Goal: Task Accomplishment & Management: Complete application form

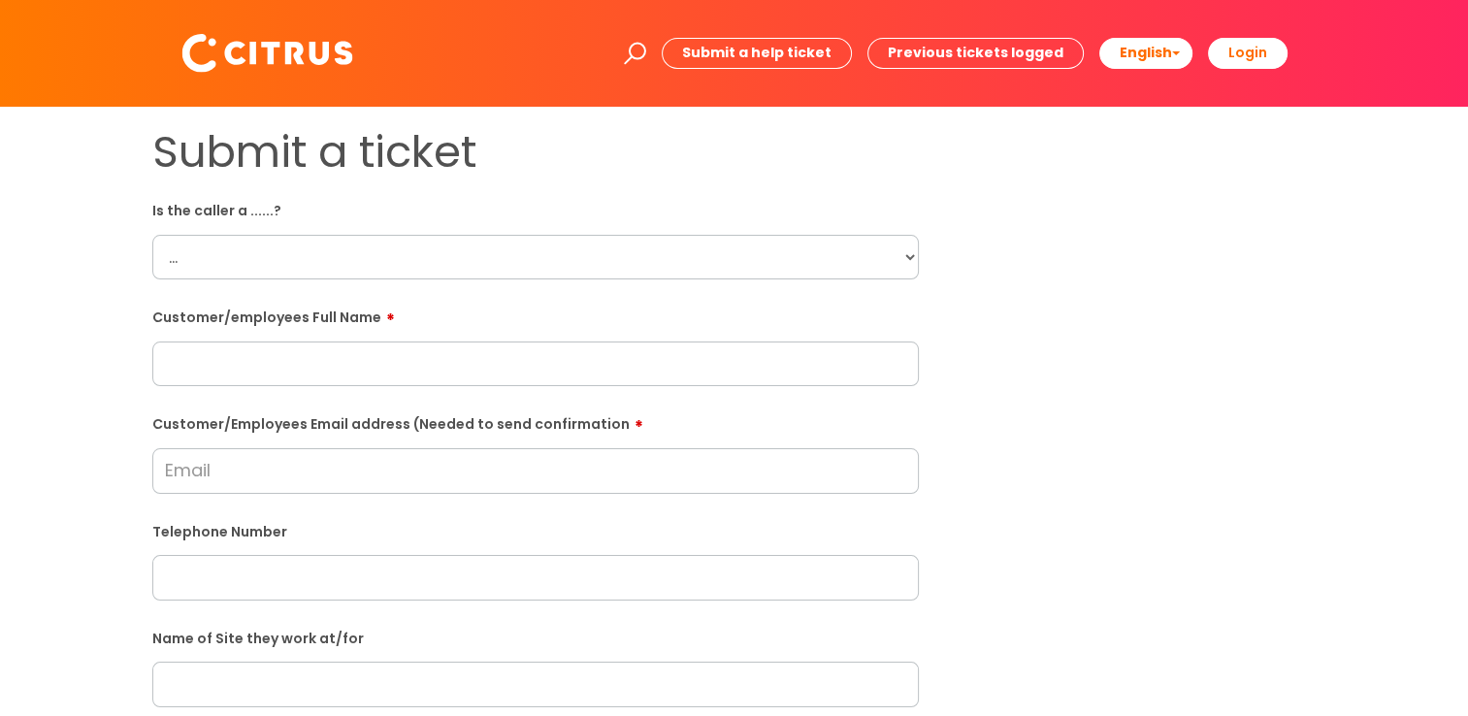
click at [189, 220] on div "Is the caller a ......? ... Citrus Customer Citrus Employee [DEMOGRAPHIC_DATA] …" at bounding box center [535, 236] width 767 height 85
click at [214, 266] on select "... Citrus Customer Citrus Employee [DEMOGRAPHIC_DATA] Supplier" at bounding box center [535, 257] width 767 height 45
select select "Citrus Employee"
click at [152, 235] on select "... Citrus Customer Citrus Employee [DEMOGRAPHIC_DATA] Supplier" at bounding box center [535, 257] width 767 height 45
click at [264, 368] on input "text" at bounding box center [535, 364] width 767 height 45
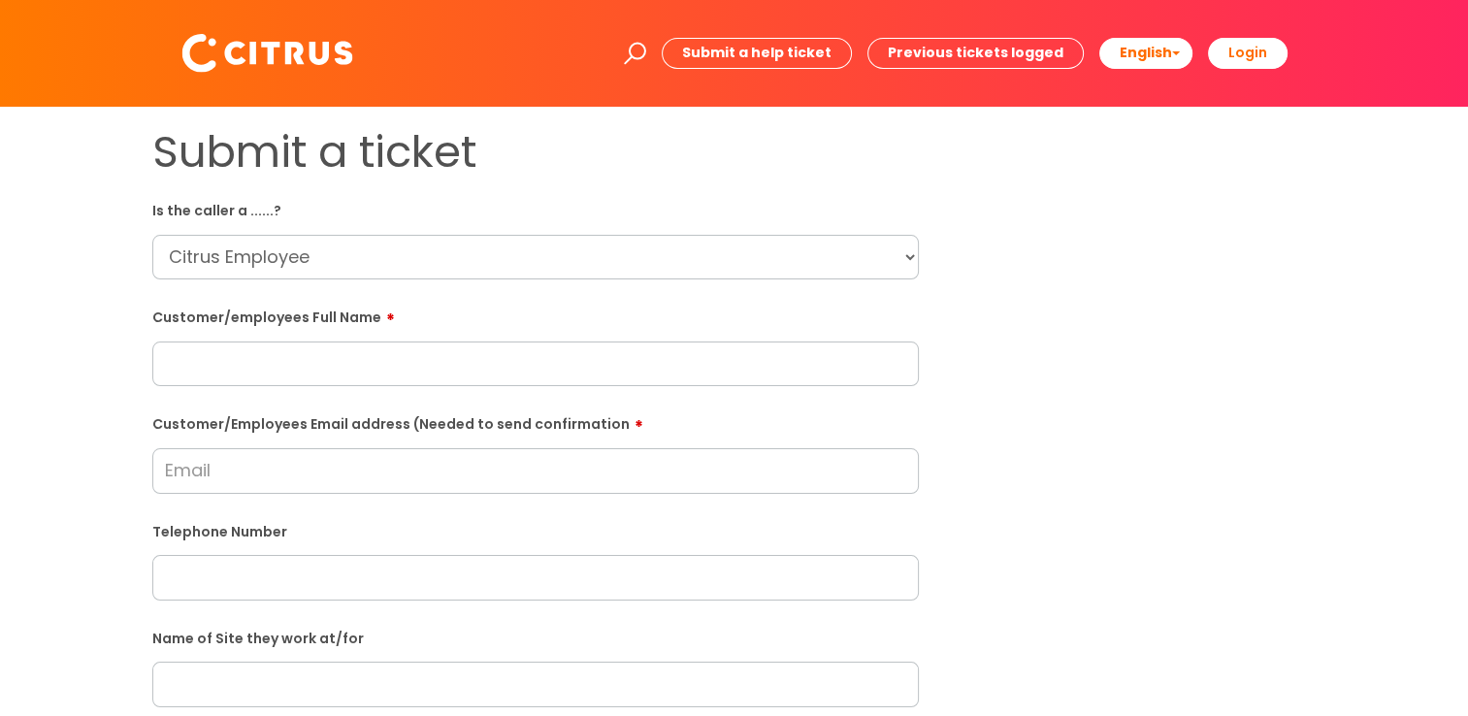
click at [388, 332] on div "Customer/employees Full Name" at bounding box center [535, 344] width 767 height 86
paste input "[PERSON_NAME]"
click at [386, 356] on input "[PERSON_NAME]" at bounding box center [535, 364] width 767 height 45
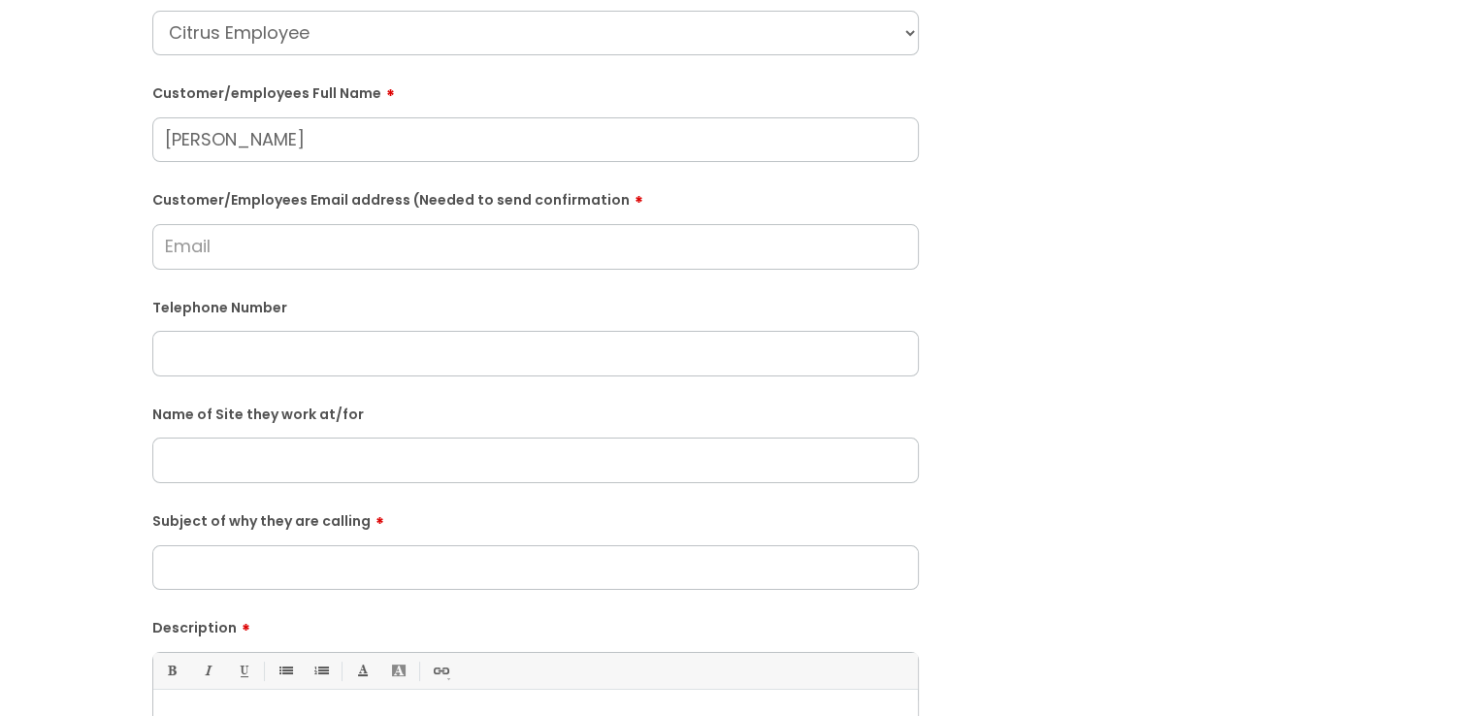
scroll to position [388, 0]
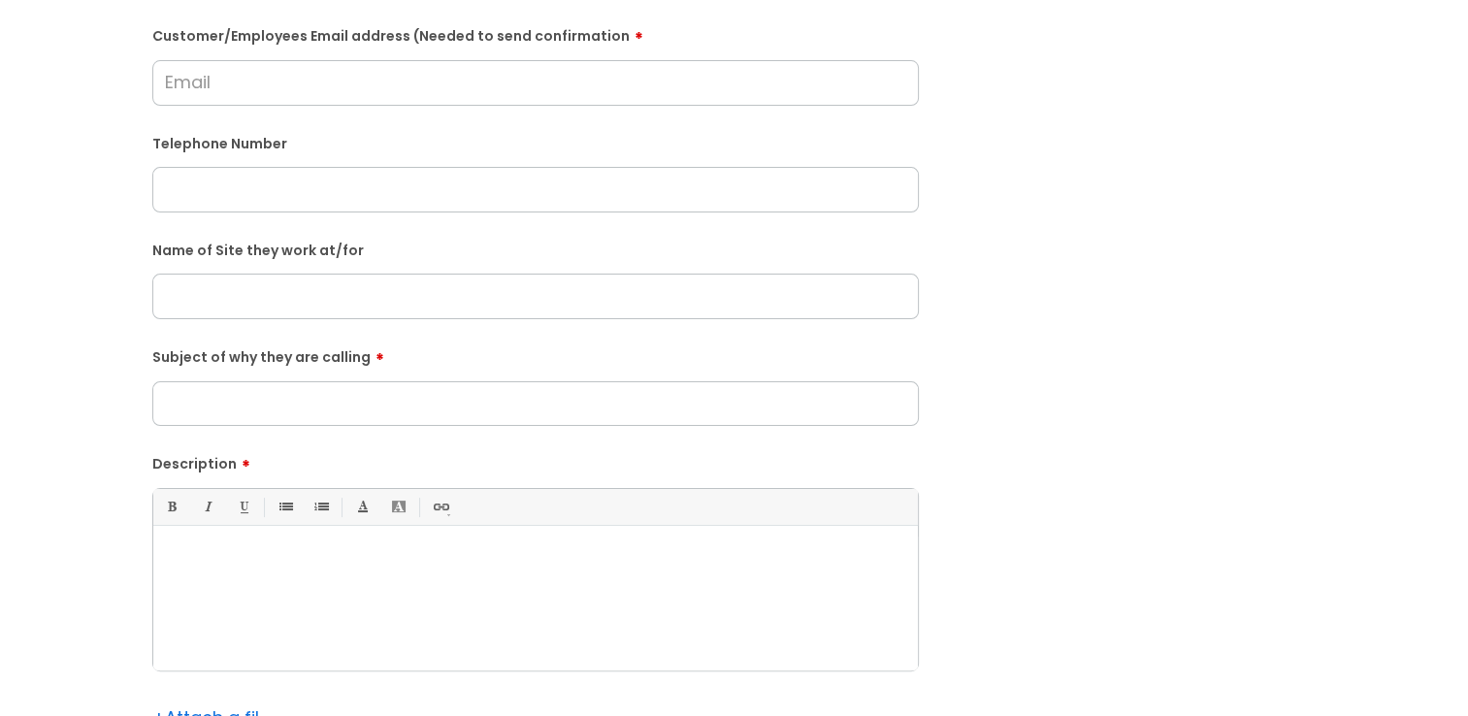
type input "[PERSON_NAME]"
click at [356, 608] on div at bounding box center [535, 604] width 765 height 134
click at [339, 413] on input "Subject of why they are calling" at bounding box center [535, 403] width 767 height 45
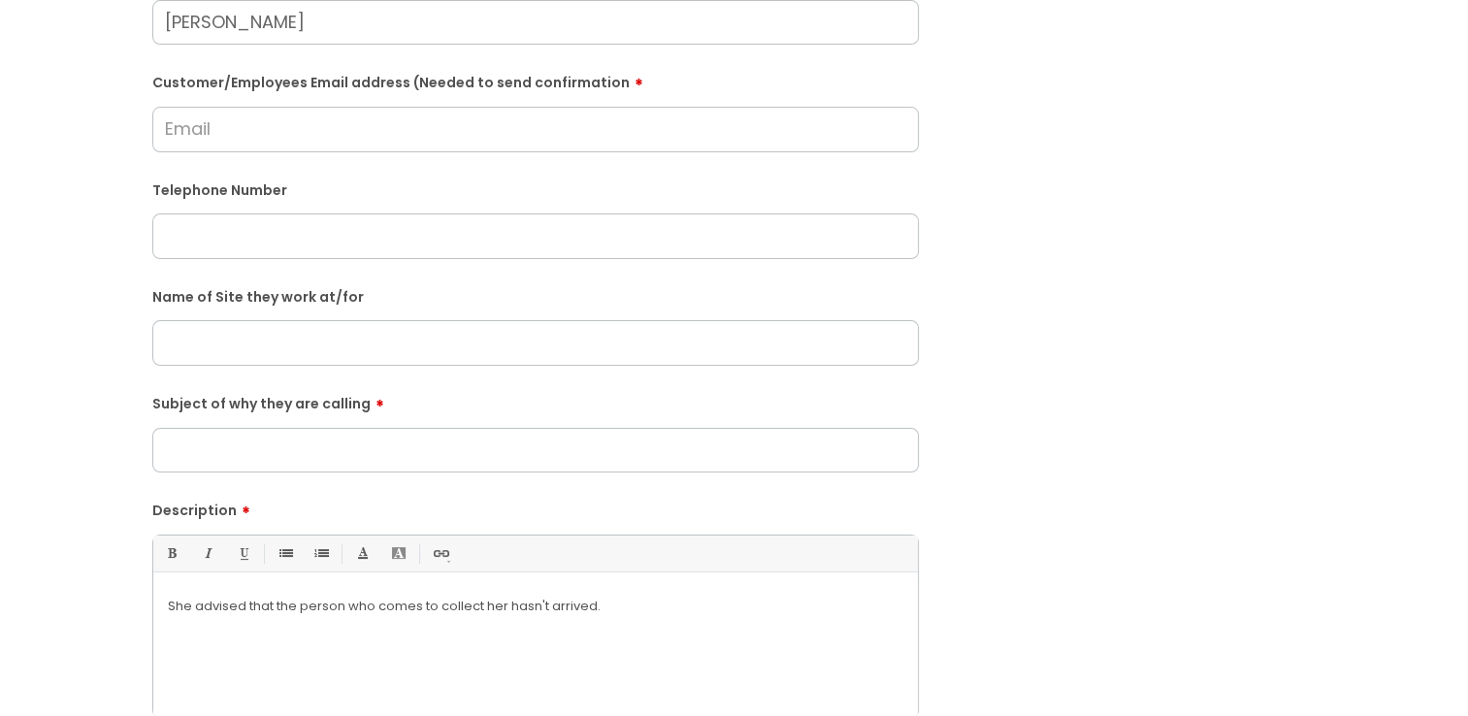
scroll to position [0, 0]
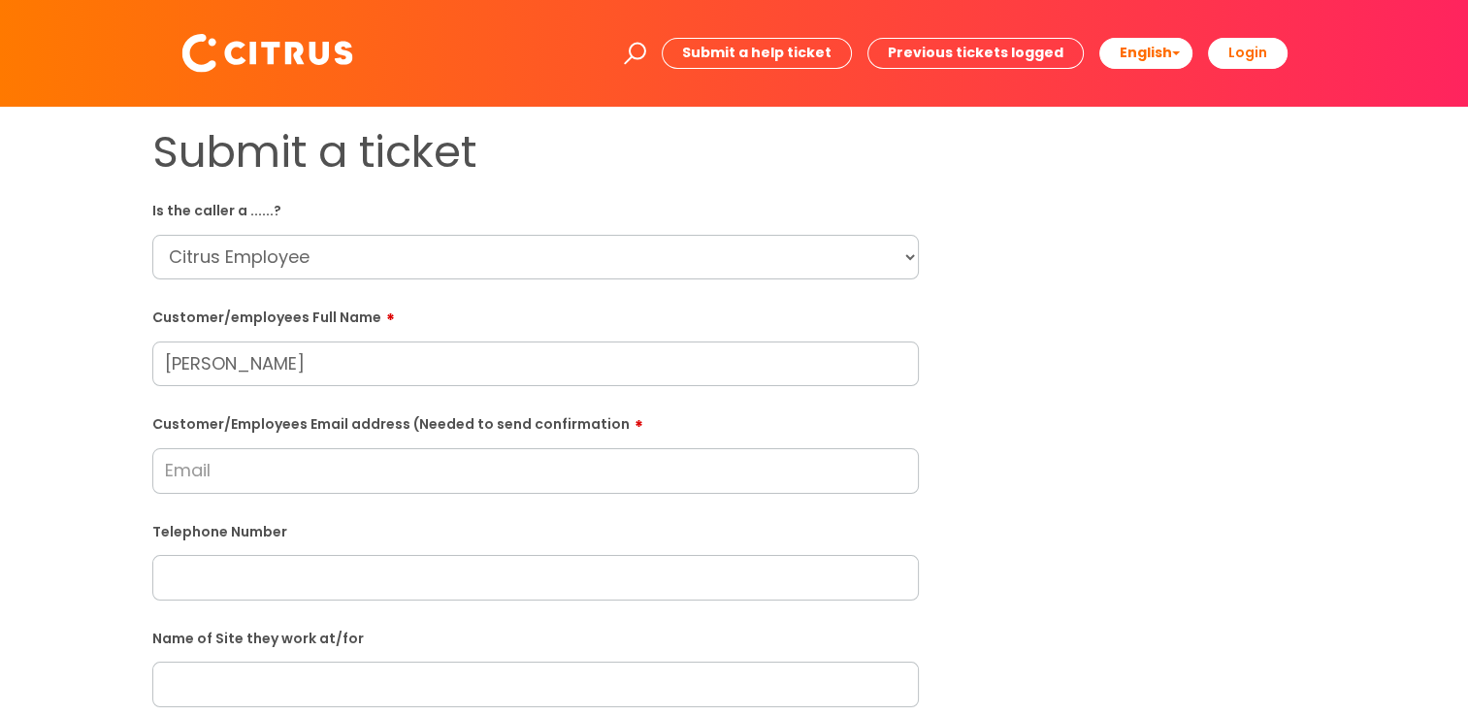
drag, startPoint x: 408, startPoint y: 231, endPoint x: 394, endPoint y: 266, distance: 37.5
click at [403, 234] on div "Is the caller a ......? ... Citrus Customer Citrus Employee Contractor Supplier" at bounding box center [535, 236] width 767 height 85
drag, startPoint x: 347, startPoint y: 353, endPoint x: -25, endPoint y: 328, distance: 373.4
click at [0, 328] on html "Enter your search term here... Search Submit a help ticket Previous tickets log…" at bounding box center [734, 358] width 1468 height 716
paste input "Ford"
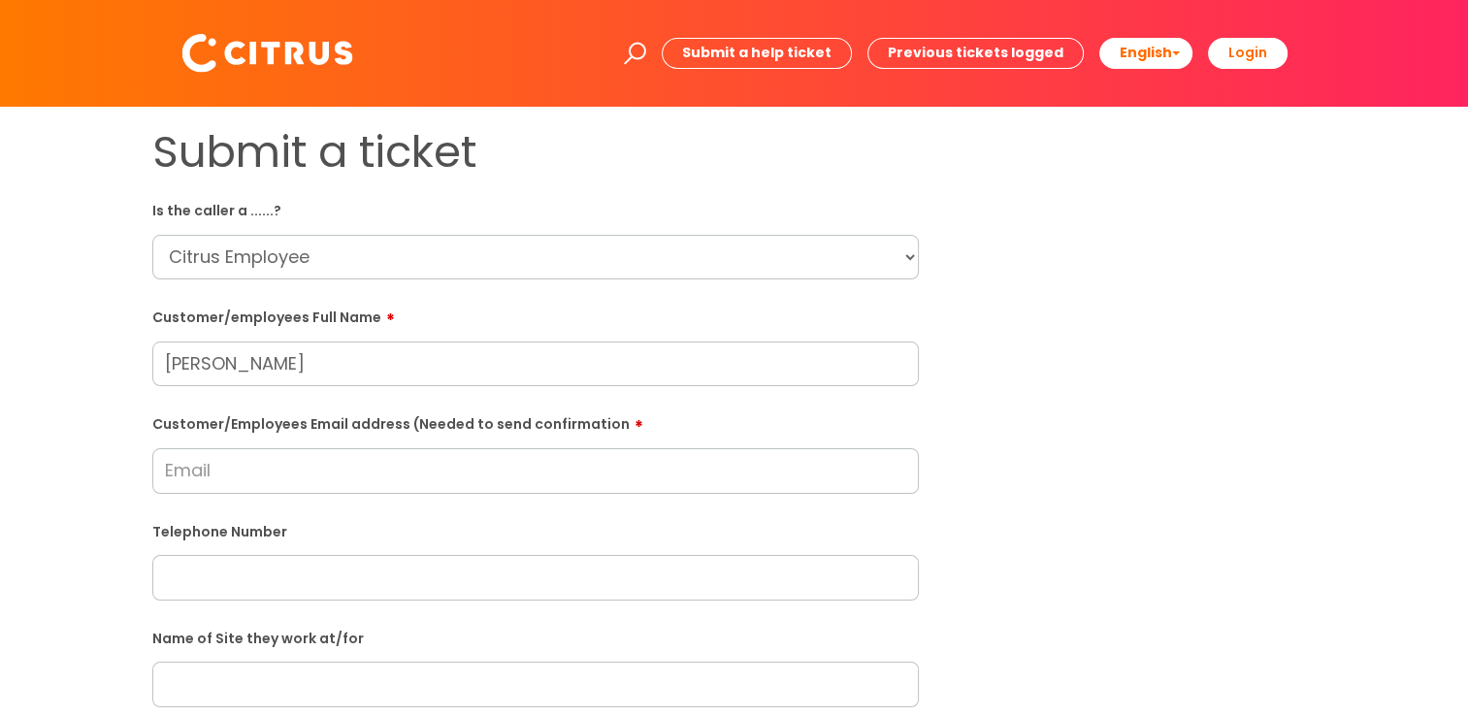
type input "Maddie Ford"
click at [353, 540] on label "Telephone Number" at bounding box center [535, 530] width 767 height 20
click at [294, 471] on input "Customer/Employees Email address (Needed to send confirmation" at bounding box center [535, 470] width 767 height 45
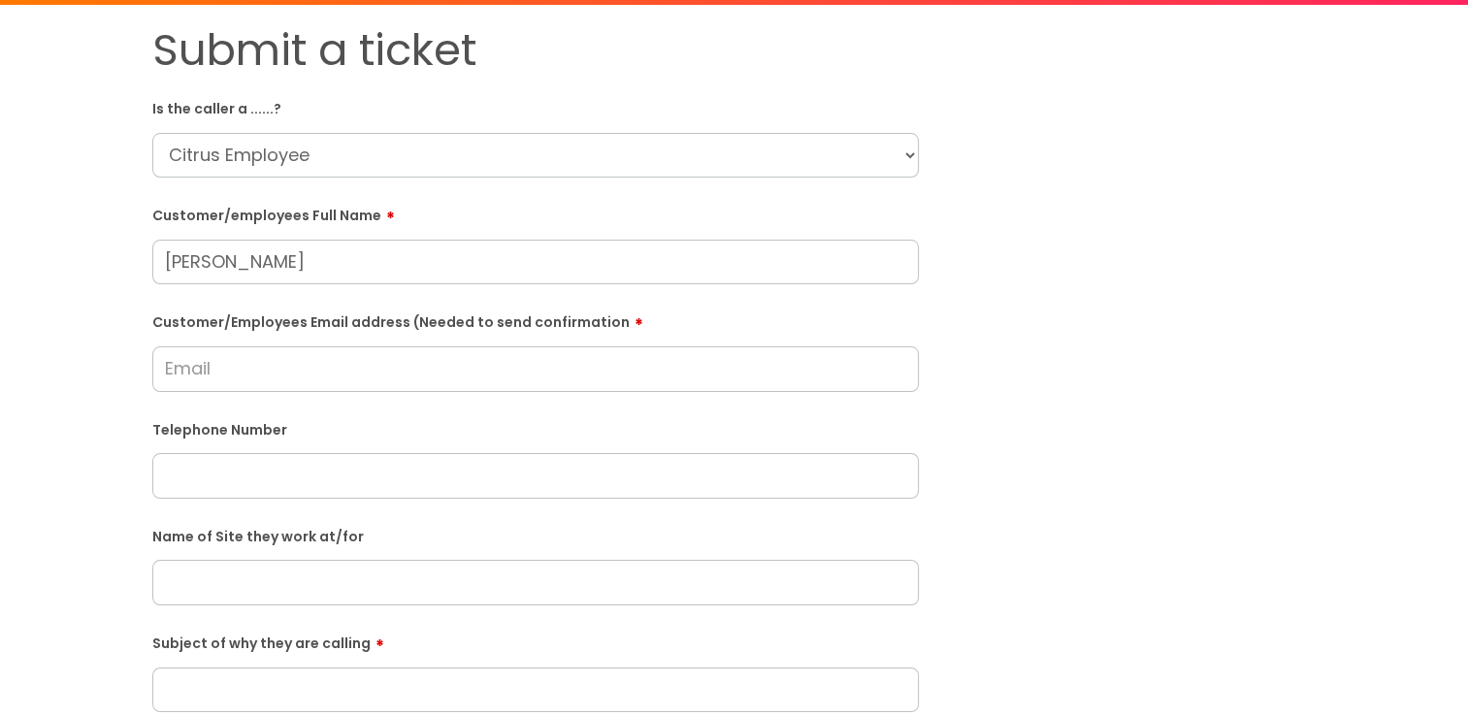
scroll to position [291, 0]
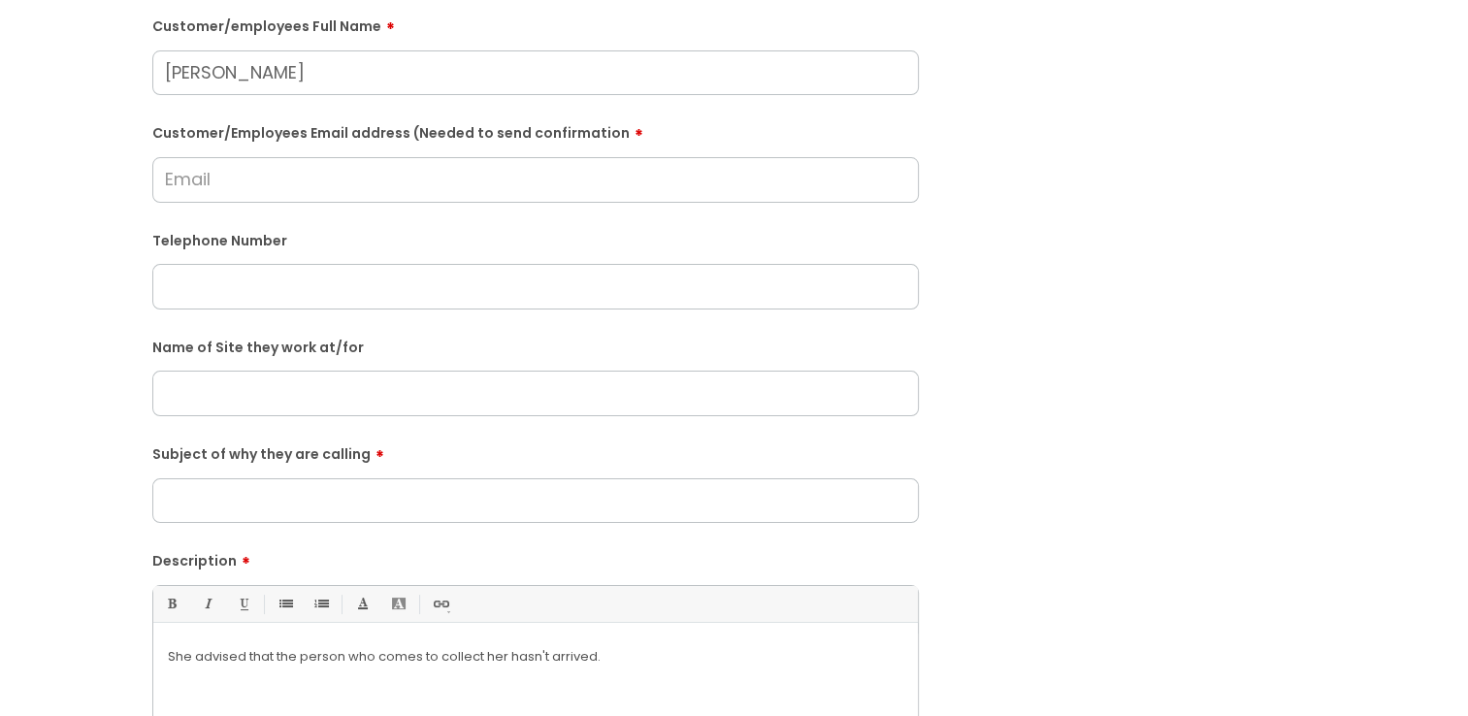
click at [312, 282] on input "text" at bounding box center [535, 286] width 767 height 45
paste input "07766772261"
click at [422, 304] on input "text" at bounding box center [535, 286] width 767 height 45
click at [213, 289] on input "07766772261" at bounding box center [535, 286] width 767 height 45
type input "07766 772261"
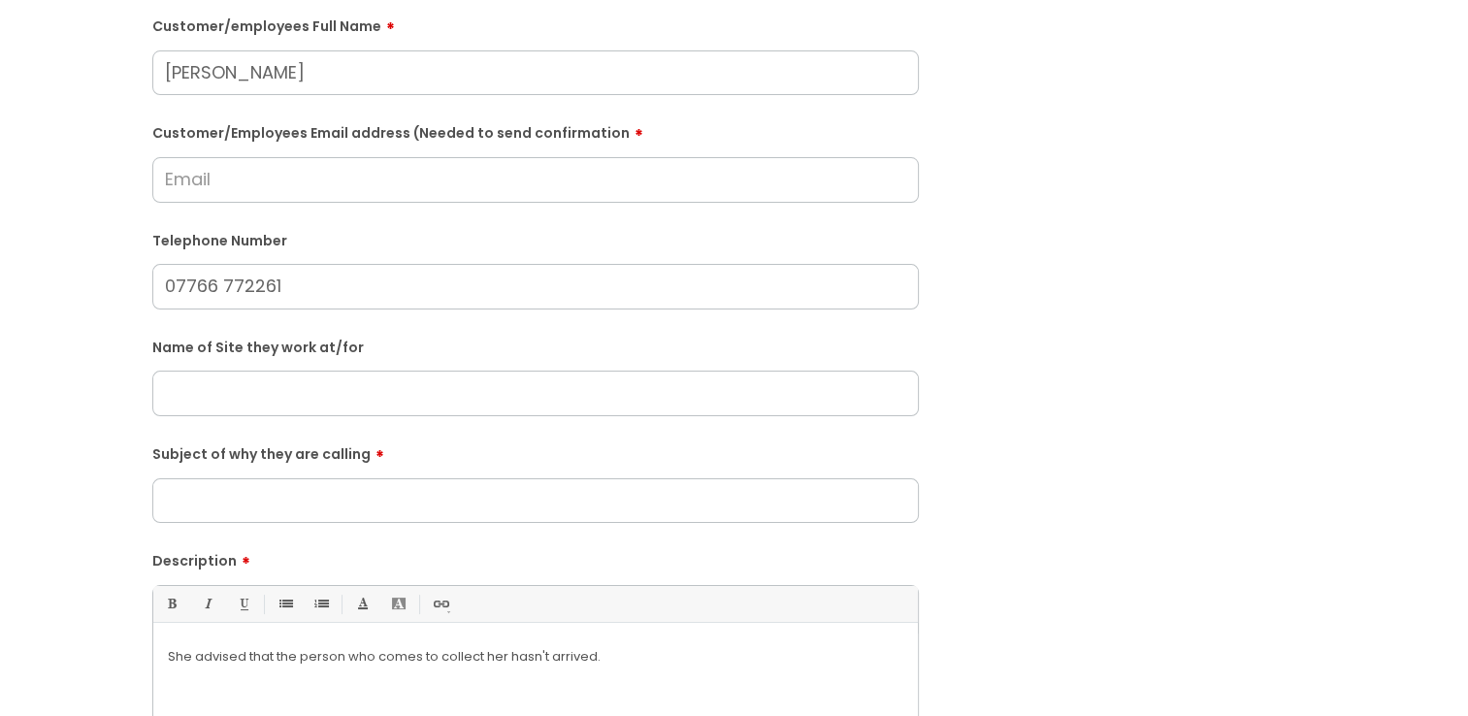
click at [221, 197] on input "Customer/Employees Email address (Needed to send confirmation" at bounding box center [535, 179] width 767 height 45
click at [206, 182] on input "madford123@gmail.com" at bounding box center [535, 179] width 767 height 45
type input "magford123@gmail.com"
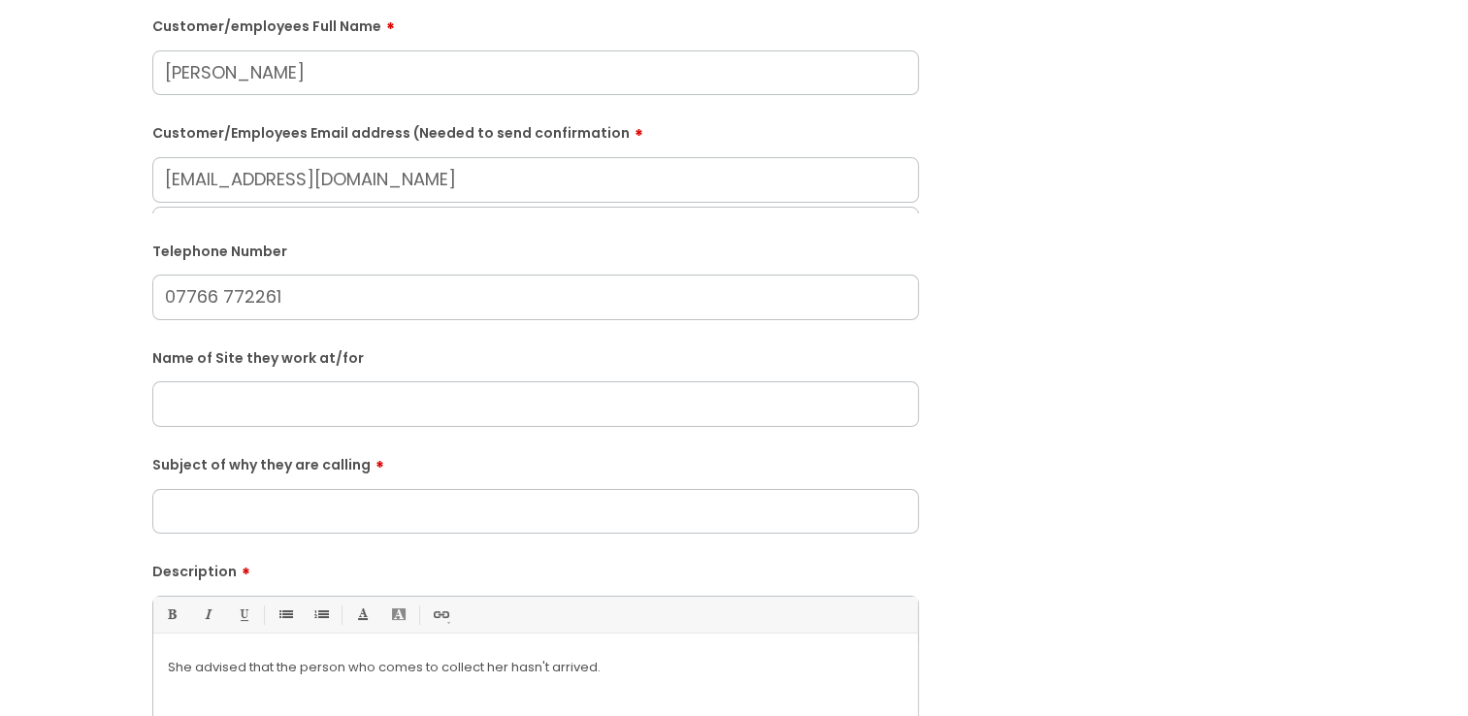
click at [200, 81] on input "Maddie Ford" at bounding box center [535, 72] width 767 height 45
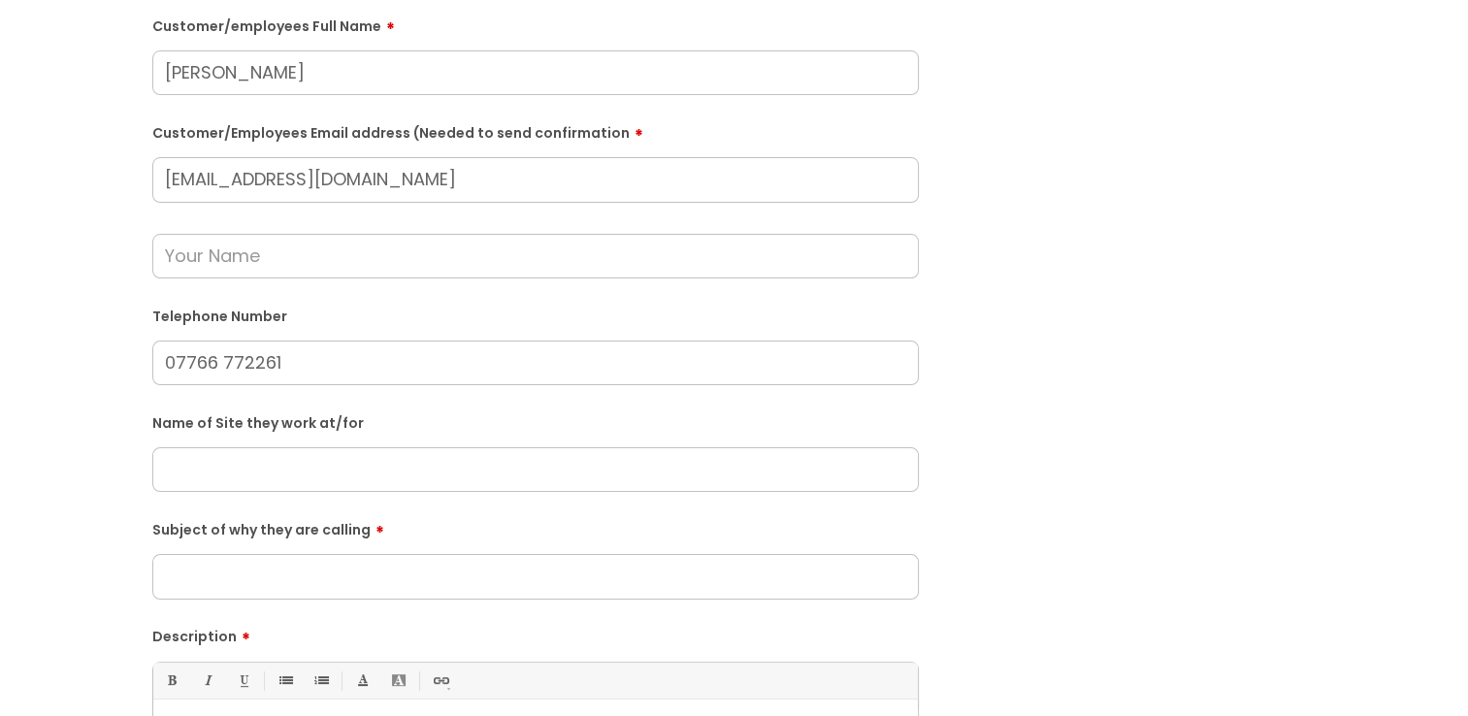
type input "Maggie Ford"
drag, startPoint x: 448, startPoint y: 342, endPoint x: 429, endPoint y: 322, distance: 27.4
click at [448, 342] on input "07766 772261" at bounding box center [535, 363] width 767 height 45
drag, startPoint x: 387, startPoint y: 289, endPoint x: 374, endPoint y: 282, distance: 15.2
click at [382, 289] on form "Is the caller a ......? ... Citrus Customer Citrus Employee Contractor Supplier…" at bounding box center [535, 450] width 767 height 1094
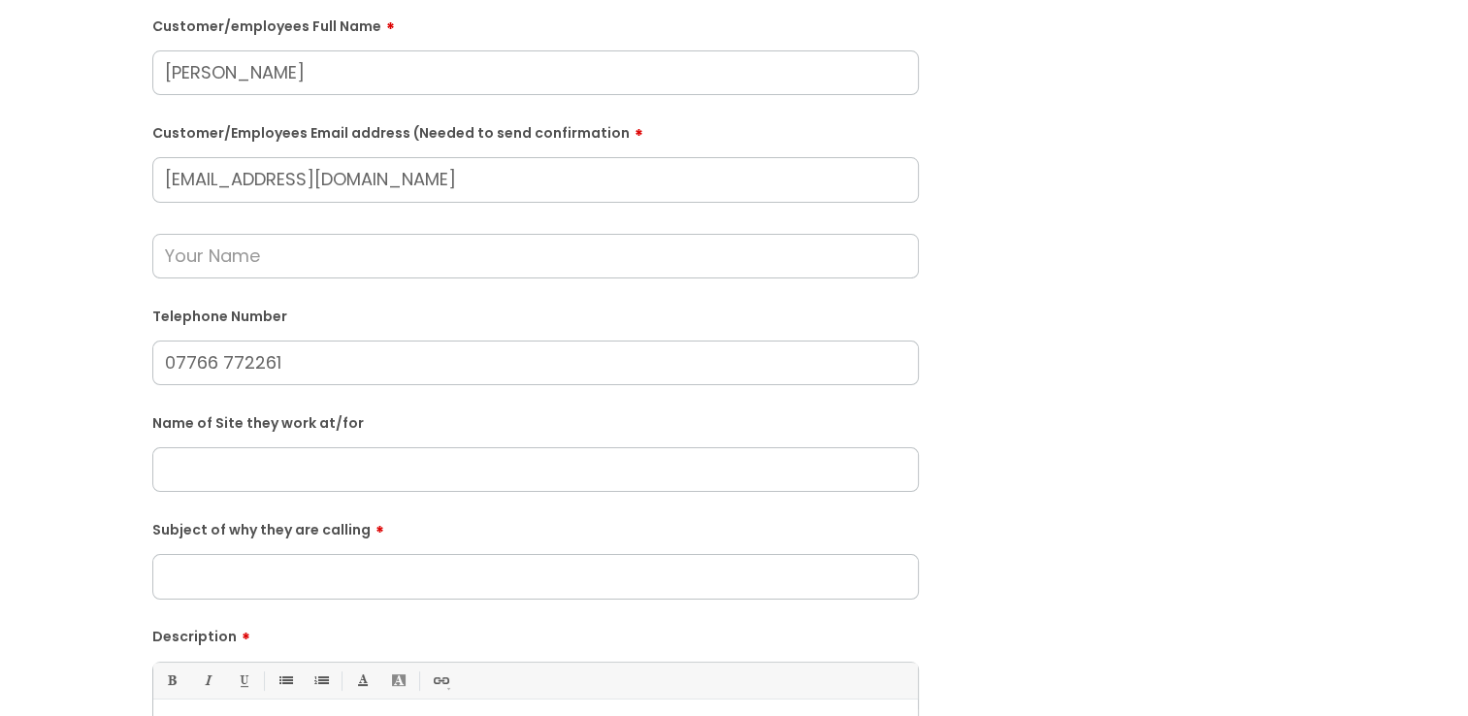
click at [371, 281] on form "Is the caller a ......? ... Citrus Customer Citrus Employee Contractor Supplier…" at bounding box center [535, 450] width 767 height 1094
click at [346, 257] on input "text" at bounding box center [535, 256] width 767 height 45
click at [330, 95] on input "Maggie Ford" at bounding box center [535, 72] width 767 height 45
drag, startPoint x: 338, startPoint y: 84, endPoint x: -27, endPoint y: 88, distance: 364.8
click at [0, 88] on html "Enter your search term here... Search Submit a help ticket Previous tickets log…" at bounding box center [734, 67] width 1468 height 716
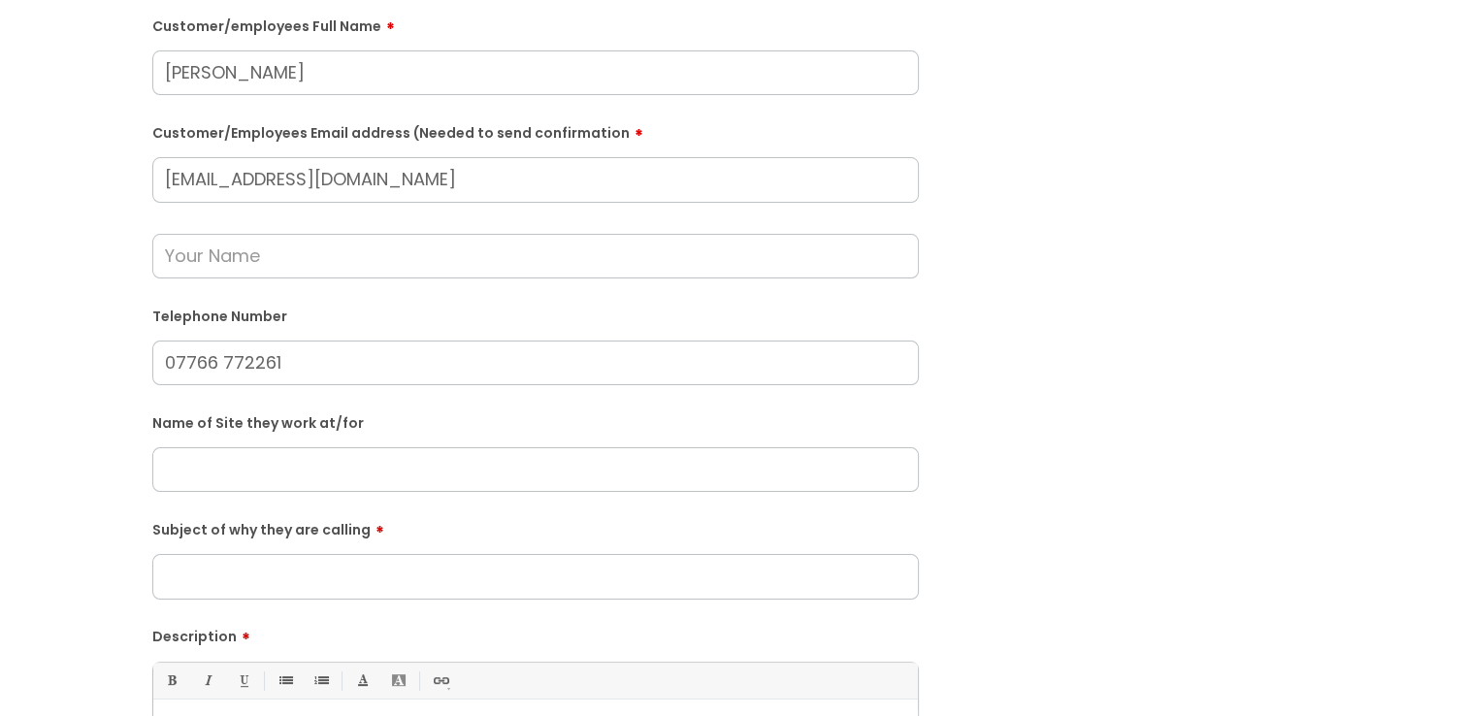
click at [314, 267] on input "text" at bounding box center [535, 256] width 767 height 45
paste input "Maggie Ford"
type input "Maggie Ford"
click at [325, 474] on input "text" at bounding box center [535, 469] width 767 height 45
click at [241, 470] on input "Gaska" at bounding box center [535, 469] width 767 height 45
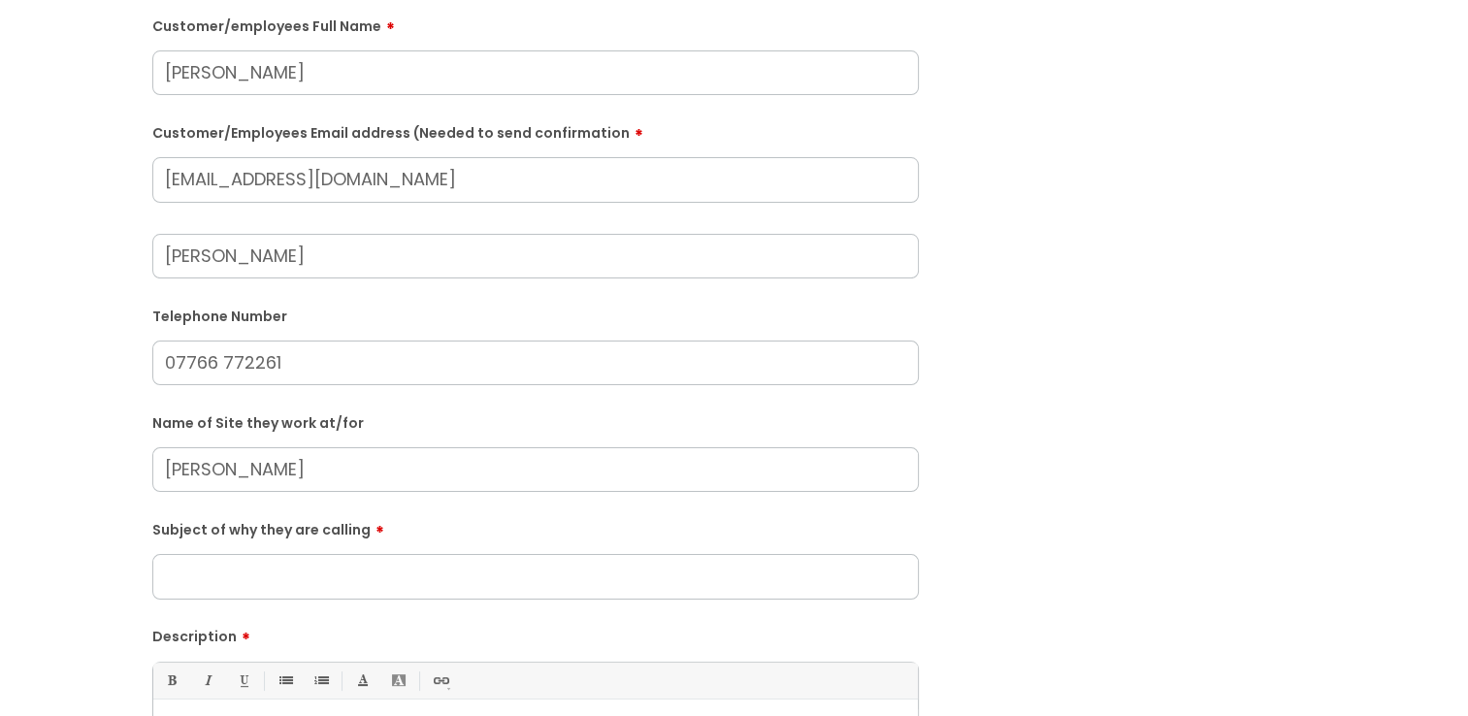
drag, startPoint x: 310, startPoint y: 473, endPoint x: -29, endPoint y: 426, distance: 342.9
click at [0, 425] on html "Enter your search term here... Search Submit a help ticket Previous tickets log…" at bounding box center [734, 67] width 1468 height 716
click at [155, 476] on input "Gaska, Rightley" at bounding box center [535, 469] width 767 height 45
click at [186, 471] on input "Gaska, Rightley" at bounding box center [535, 469] width 767 height 45
type input "Gattaca"
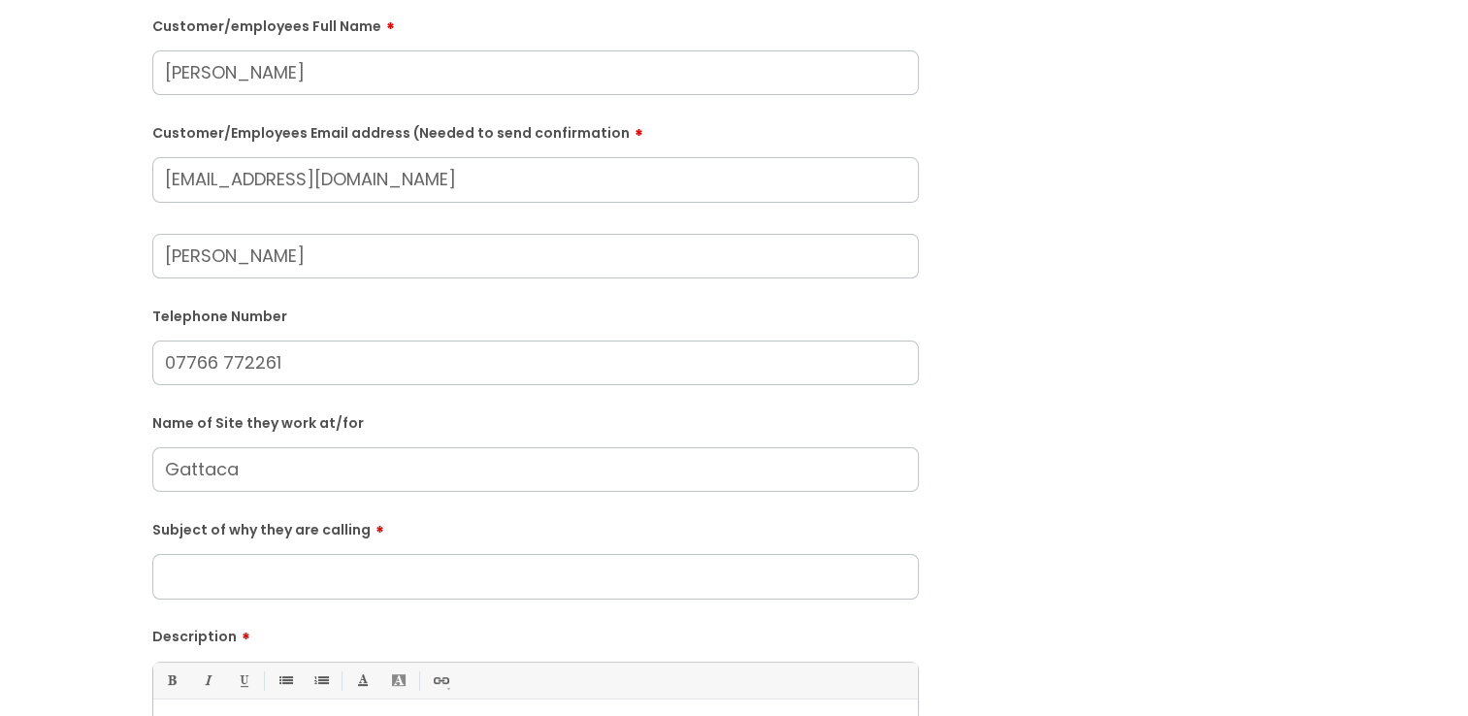
click at [545, 541] on div "Subject of why they are calling" at bounding box center [535, 556] width 767 height 86
click at [528, 609] on form "Is the caller a ......? ... Citrus Customer Citrus Employee Contractor Supplier…" at bounding box center [535, 450] width 767 height 1094
click at [494, 585] on input "Subject of why they are calling" at bounding box center [535, 576] width 767 height 45
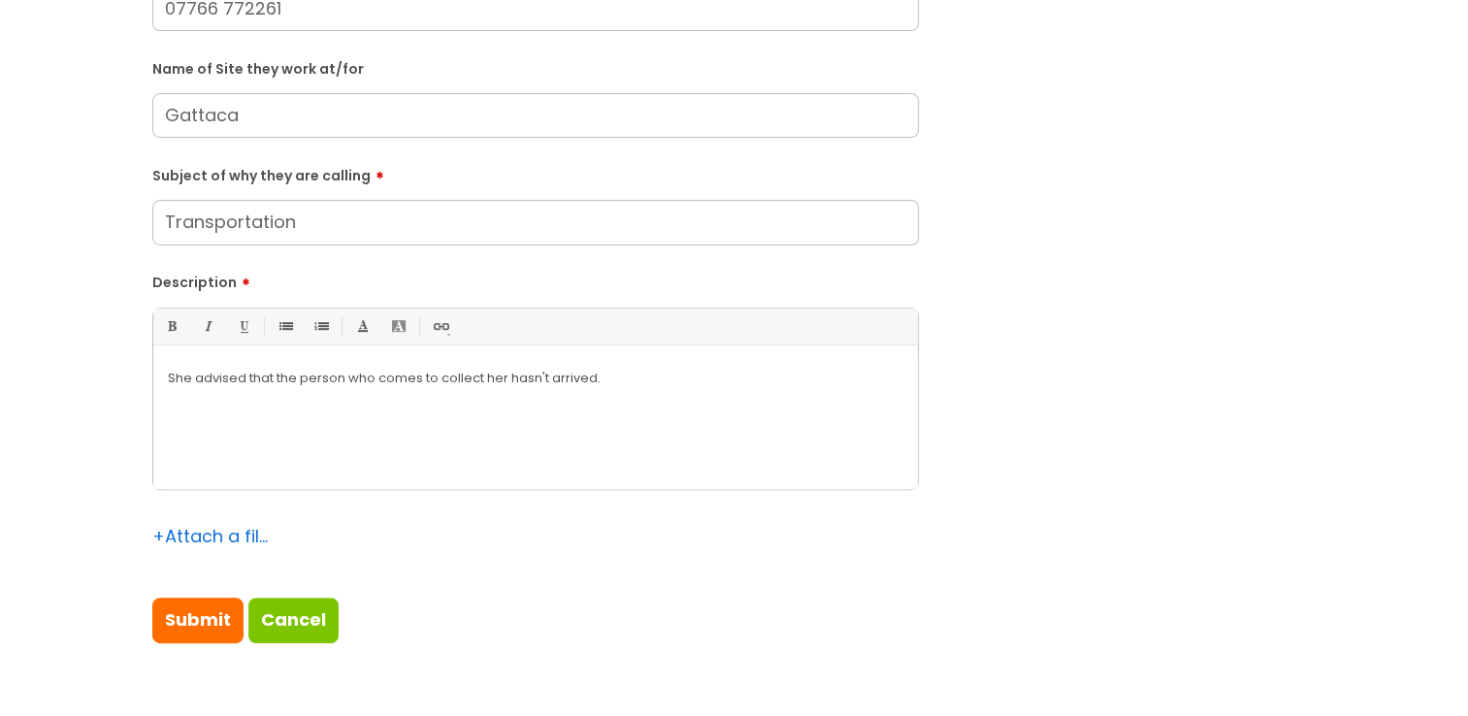
scroll to position [679, 0]
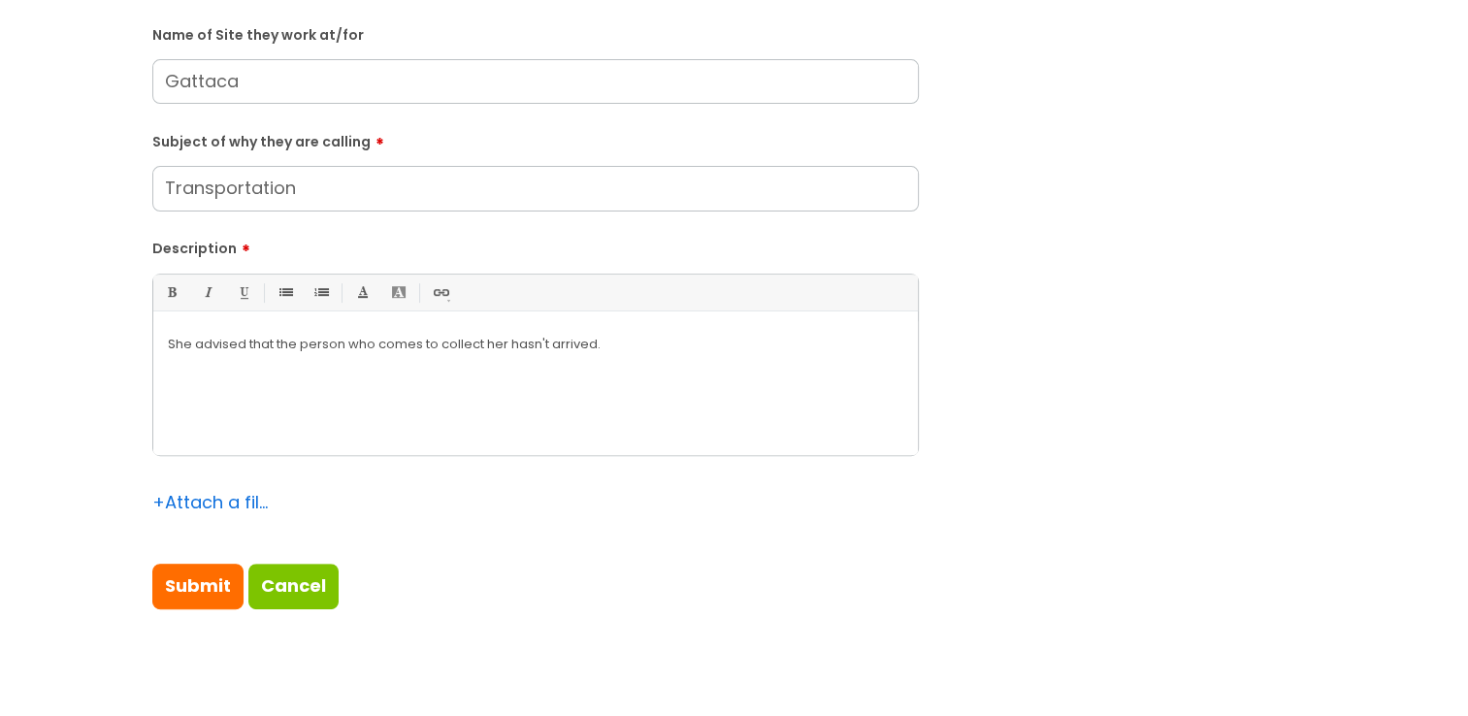
type input "Transportation"
click at [642, 378] on div "She advised that the person who comes to collect her hasn't arrived." at bounding box center [535, 388] width 765 height 134
click at [205, 599] on input "Submit" at bounding box center [197, 586] width 91 height 45
type input "Please Wait..."
